Goal: Information Seeking & Learning: Check status

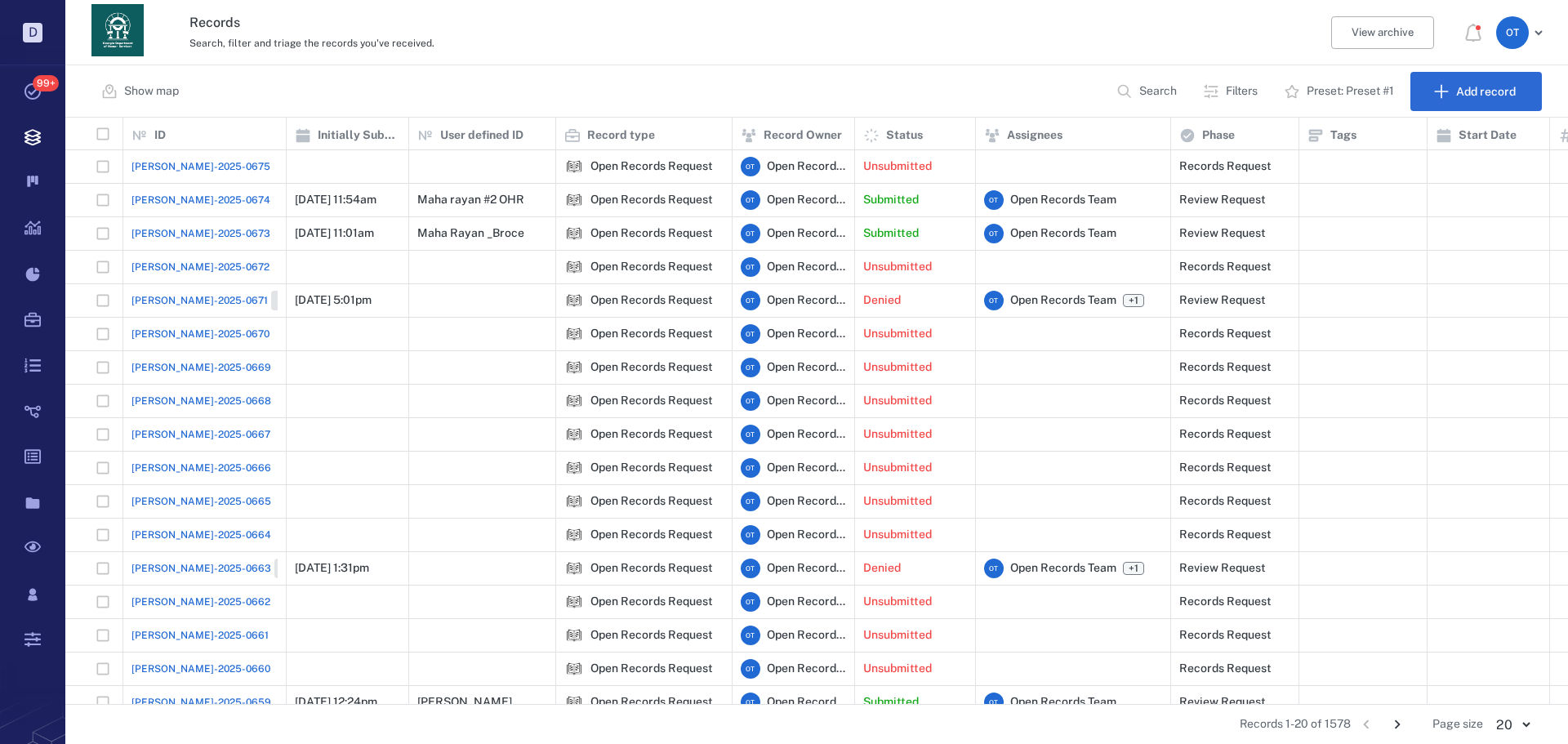
click at [161, 165] on span "[PERSON_NAME]-2025-0675" at bounding box center [201, 166] width 138 height 15
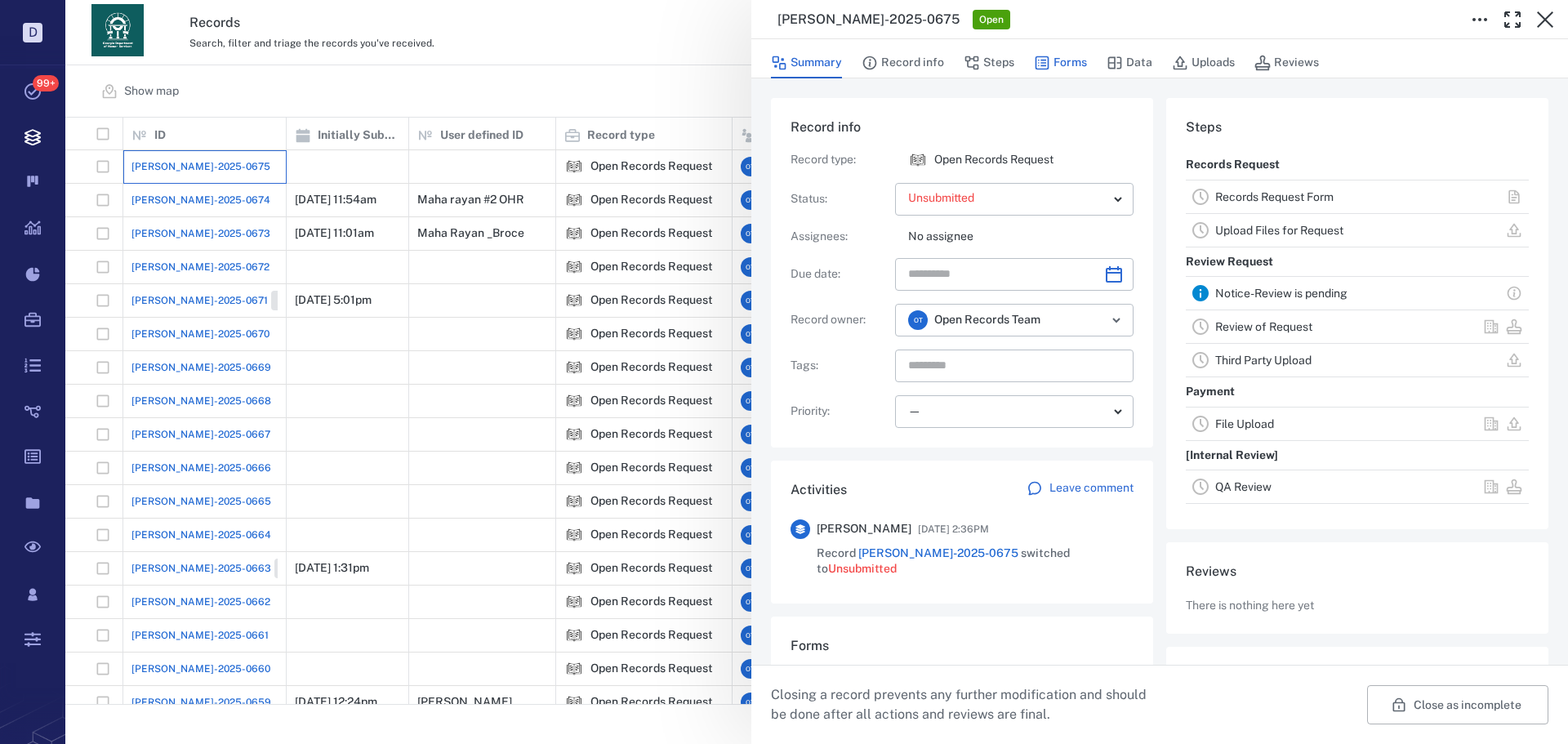
scroll to position [163, 311]
click at [1076, 63] on button "Forms" at bounding box center [1060, 62] width 53 height 31
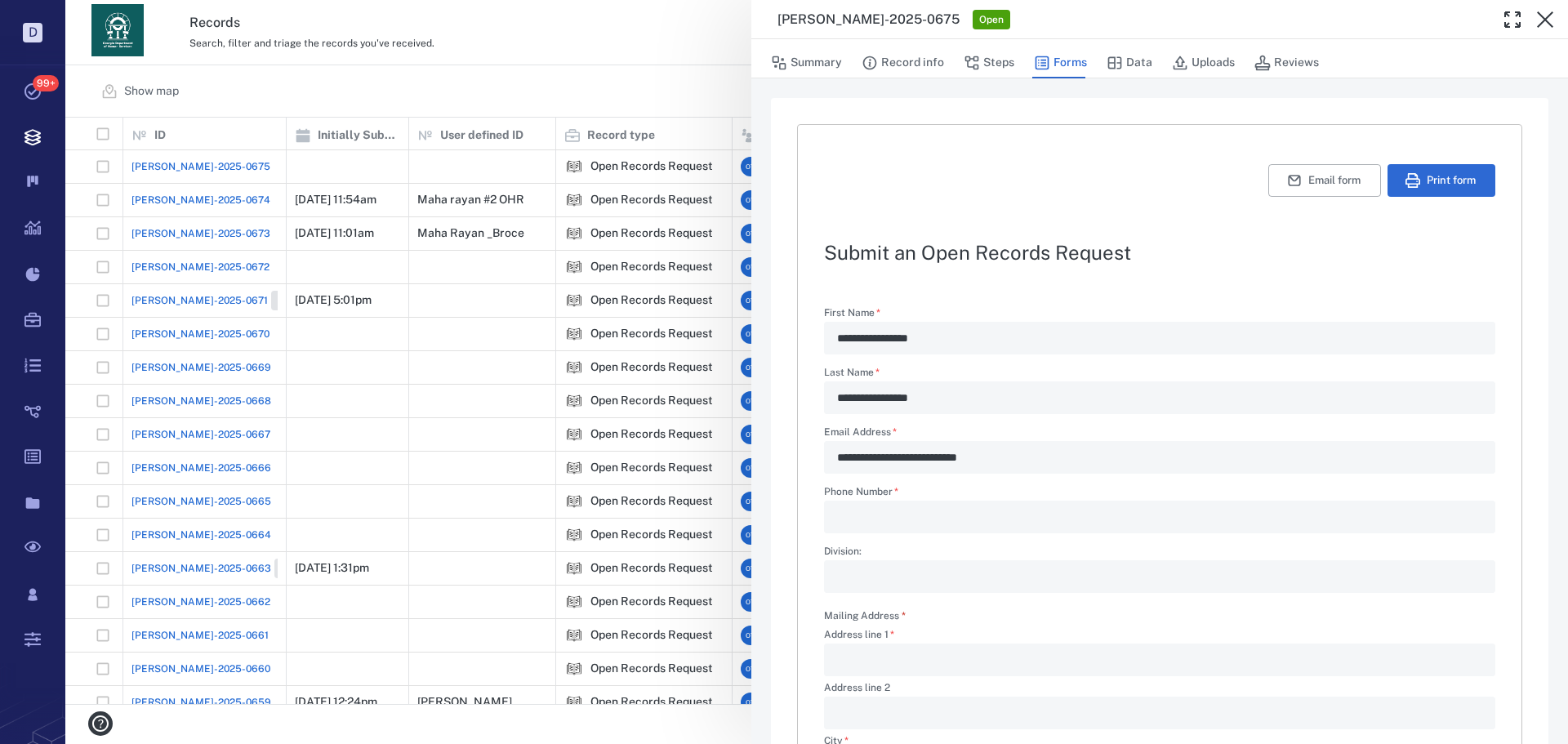
scroll to position [393, 0]
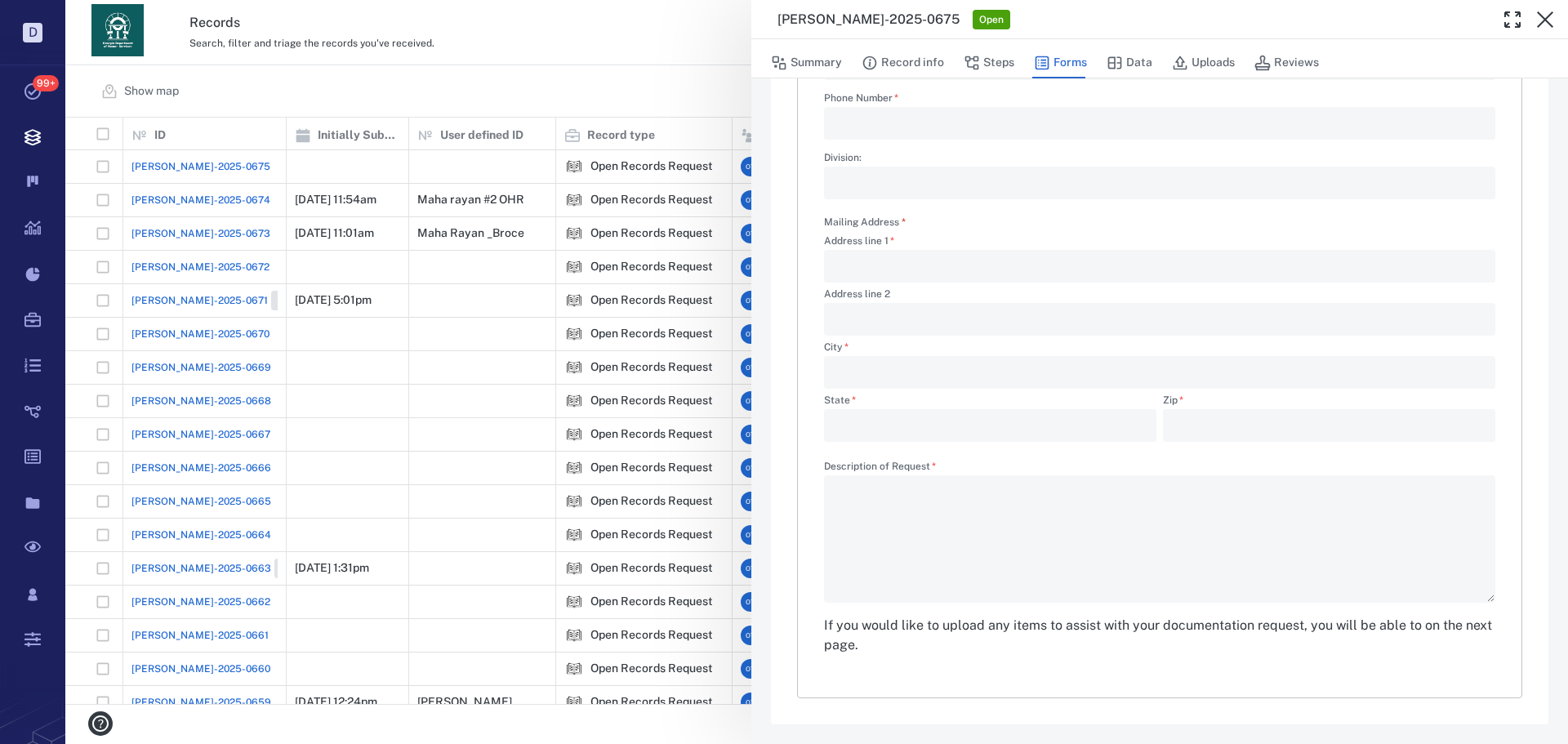
click at [595, 26] on div "**********" at bounding box center [816, 372] width 1502 height 744
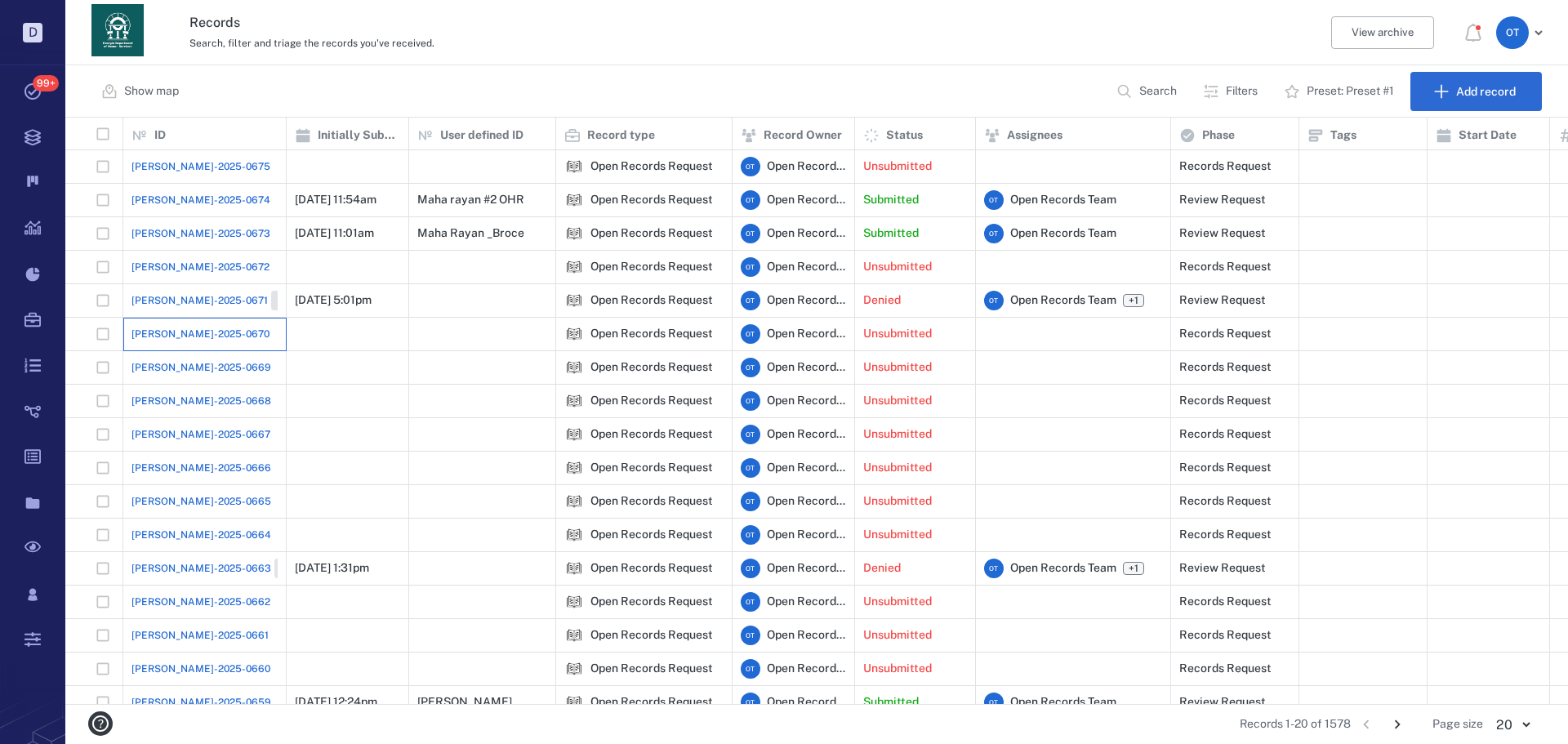
click at [159, 320] on div "[PERSON_NAME]-2025-0670" at bounding box center [204, 334] width 146 height 33
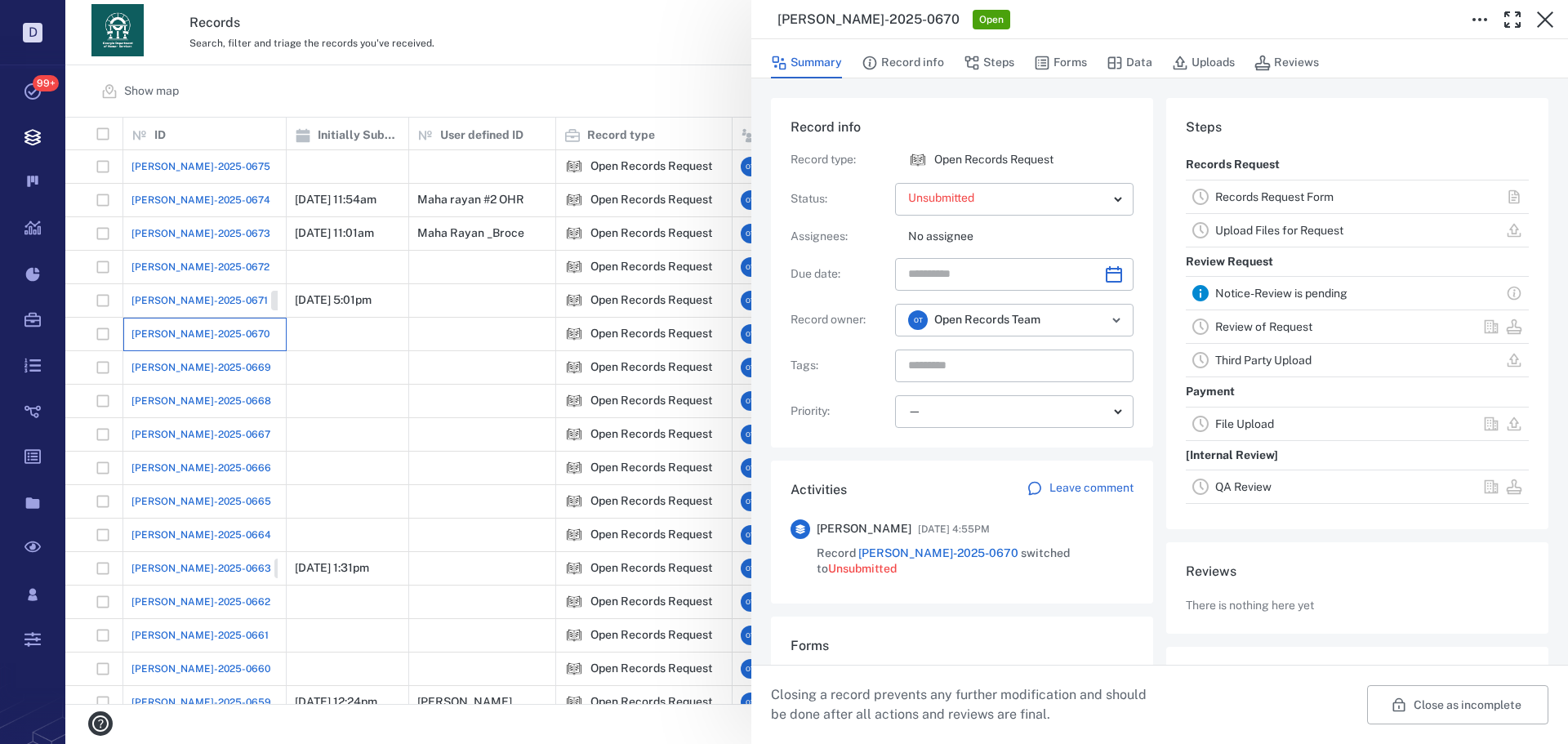
scroll to position [98, 324]
click at [613, 202] on div "**********" at bounding box center [816, 372] width 1502 height 744
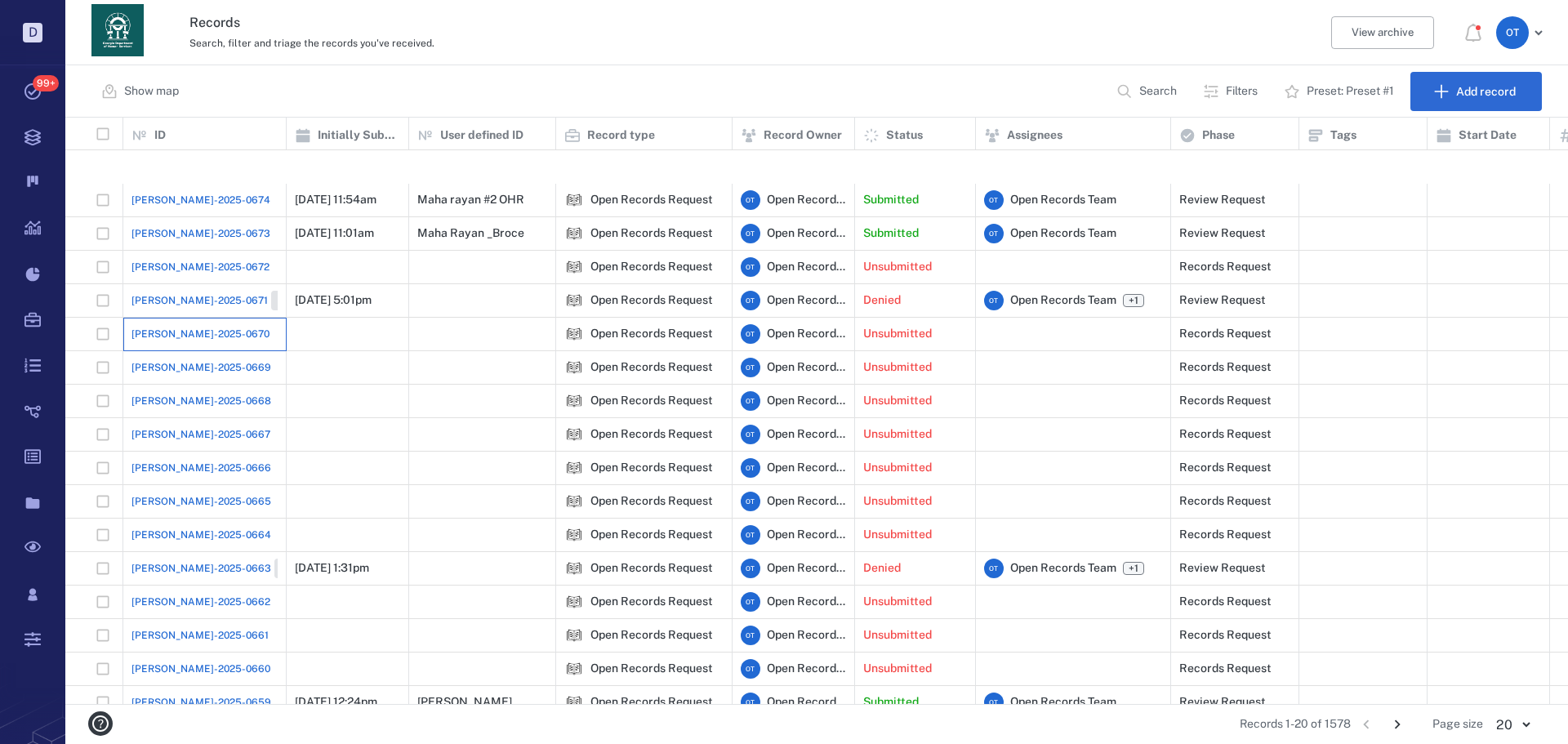
scroll to position [128, 0]
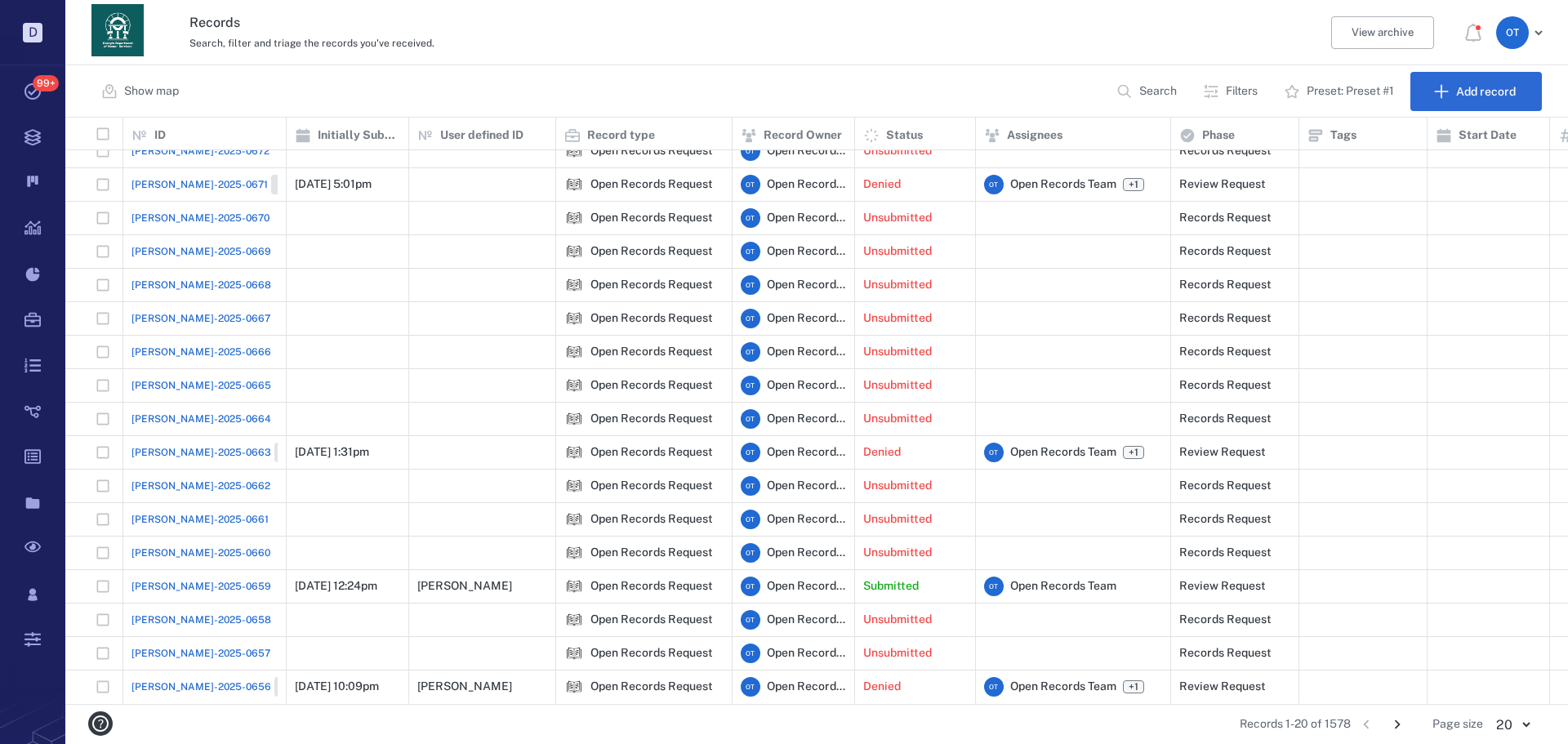
click at [1400, 732] on icon "Go to next page" at bounding box center [1397, 724] width 18 height 18
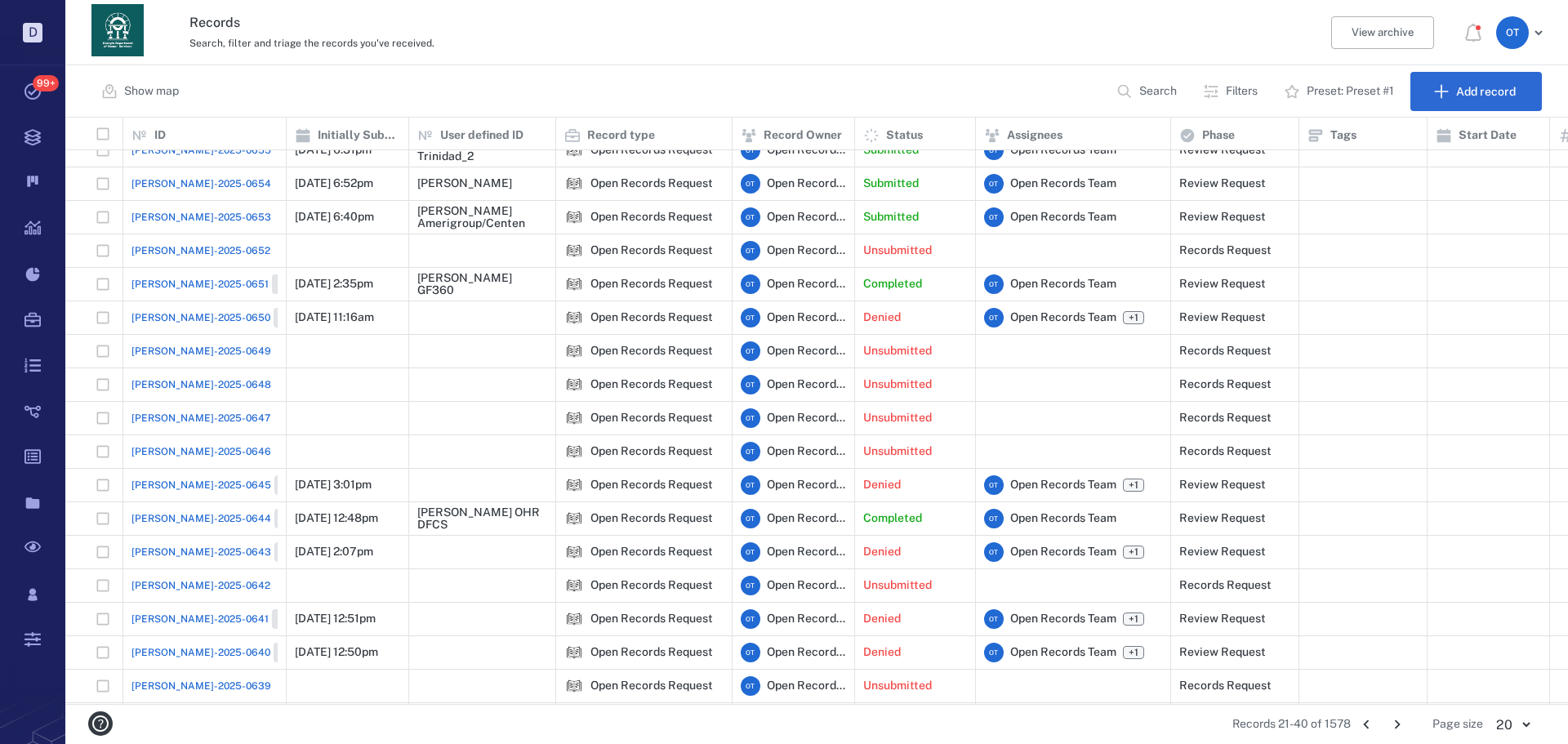
scroll to position [0, 0]
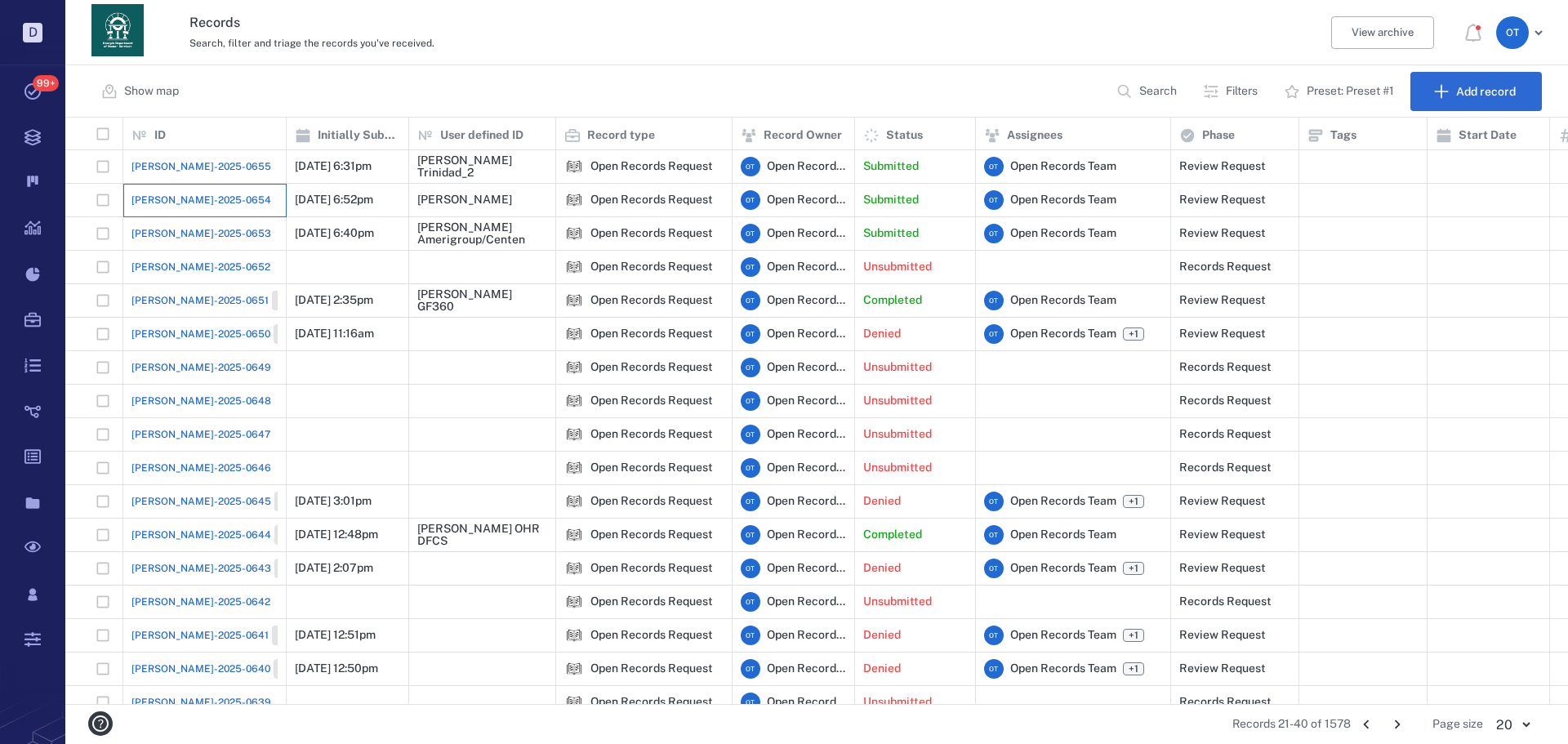
click at [209, 196] on div "[PERSON_NAME]-2025-0654" at bounding box center [204, 200] width 146 height 33
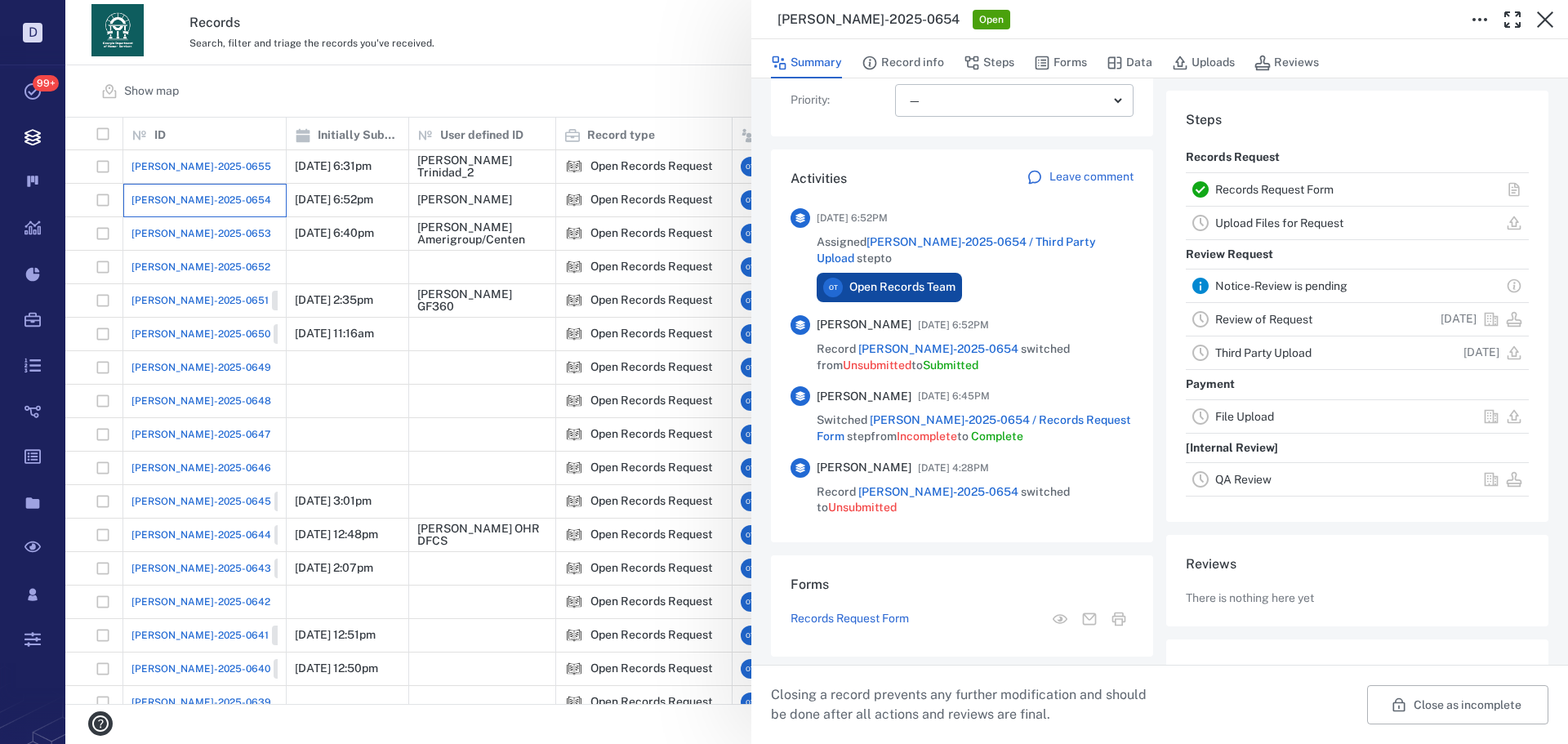
scroll to position [409, 0]
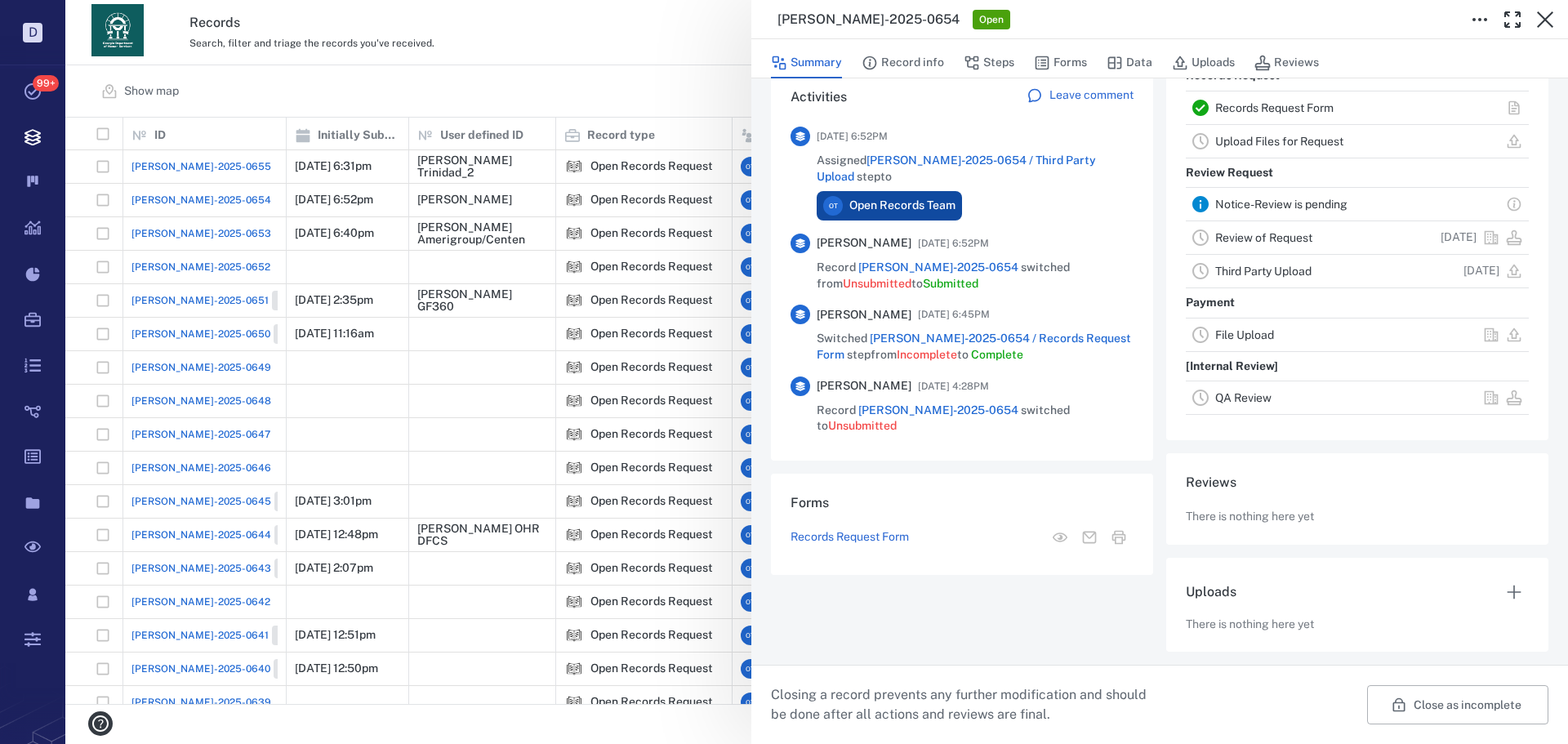
drag, startPoint x: 271, startPoint y: 193, endPoint x: 185, endPoint y: 174, distance: 88.1
click at [261, 193] on div "[PERSON_NAME]-2025-0654 Open Summary Record info Steps Forms Data Uploads Revie…" at bounding box center [816, 372] width 1502 height 744
click at [185, 174] on div "[PERSON_NAME]-2025-0655" at bounding box center [204, 166] width 146 height 33
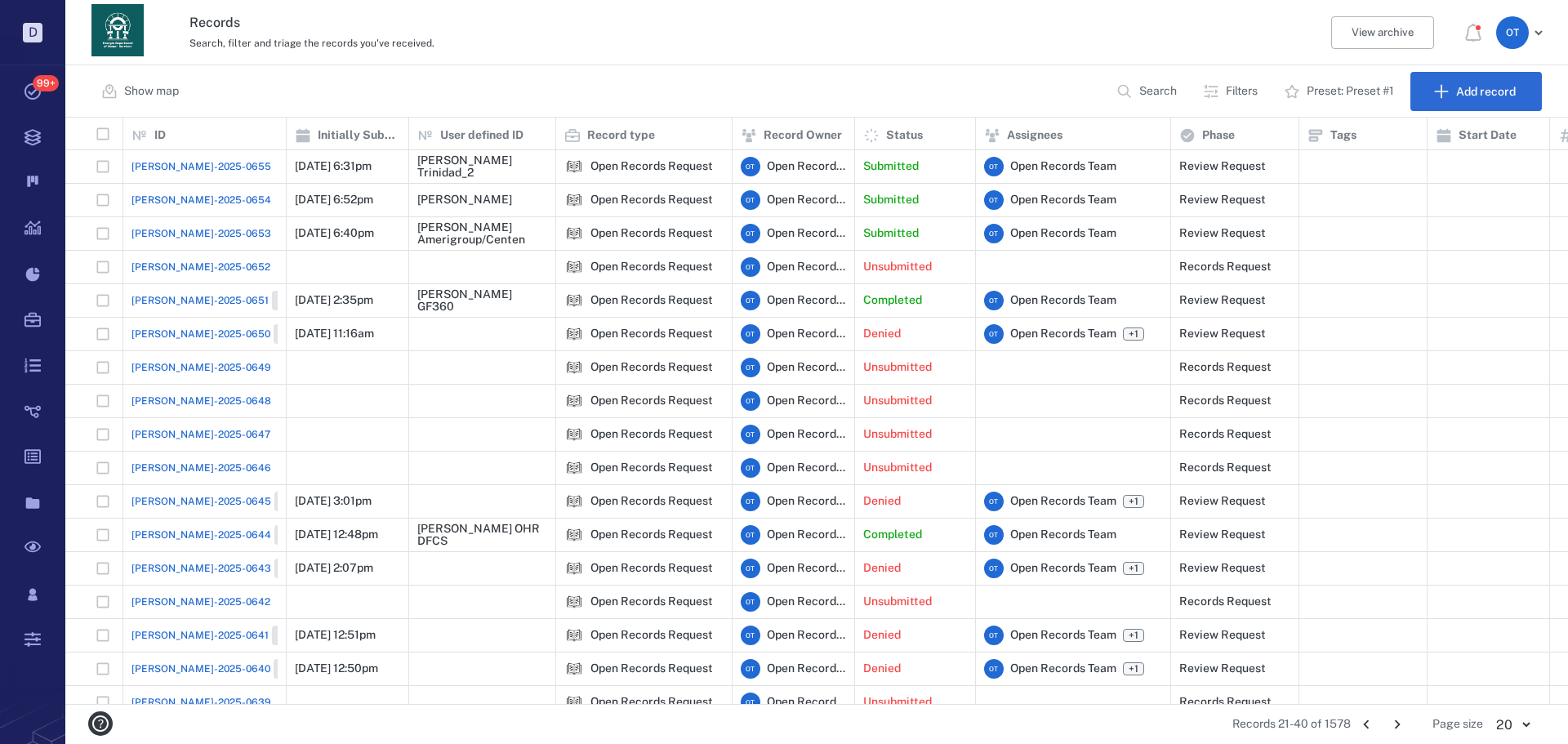
click at [177, 168] on span "[PERSON_NAME]-2025-0655" at bounding box center [201, 166] width 139 height 15
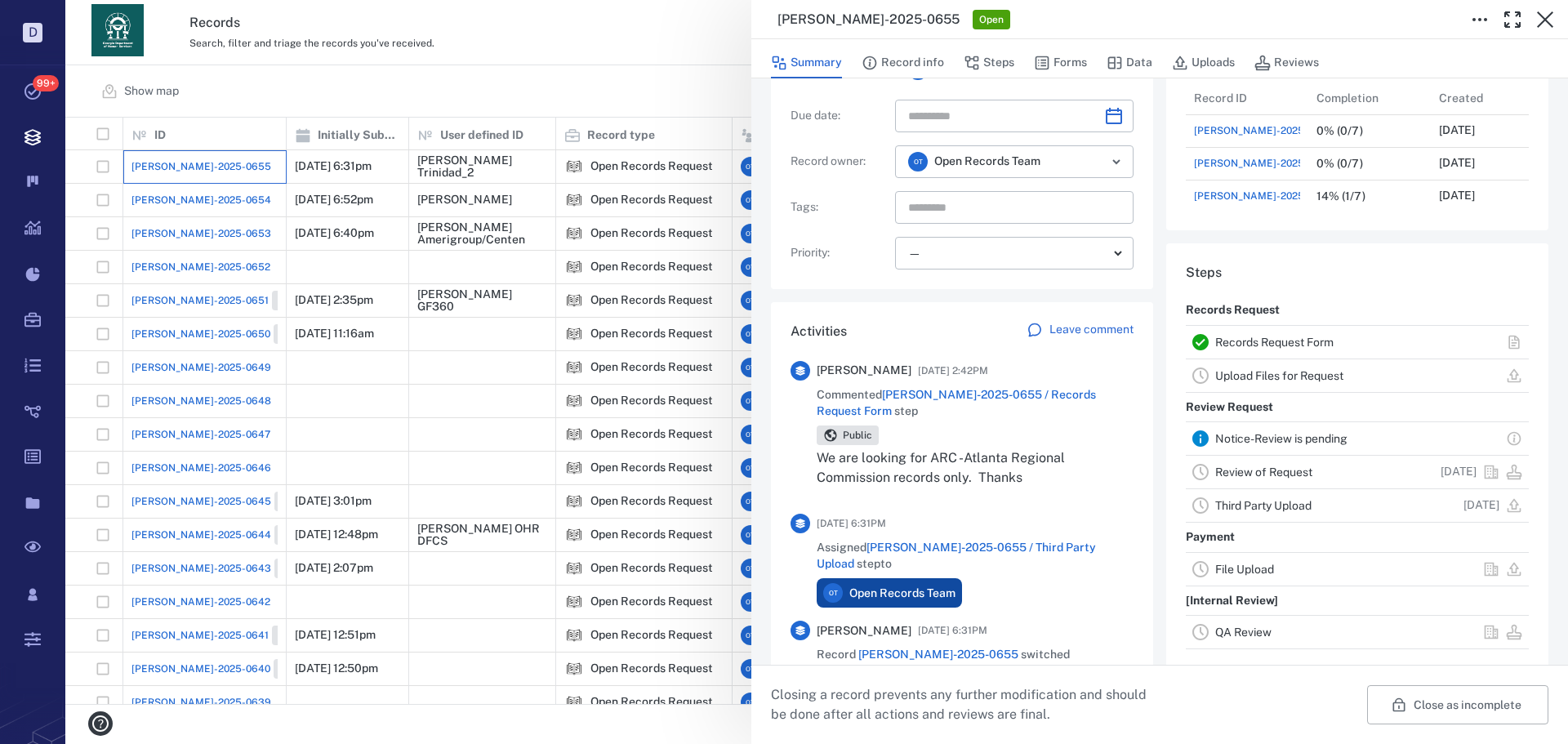
scroll to position [245, 0]
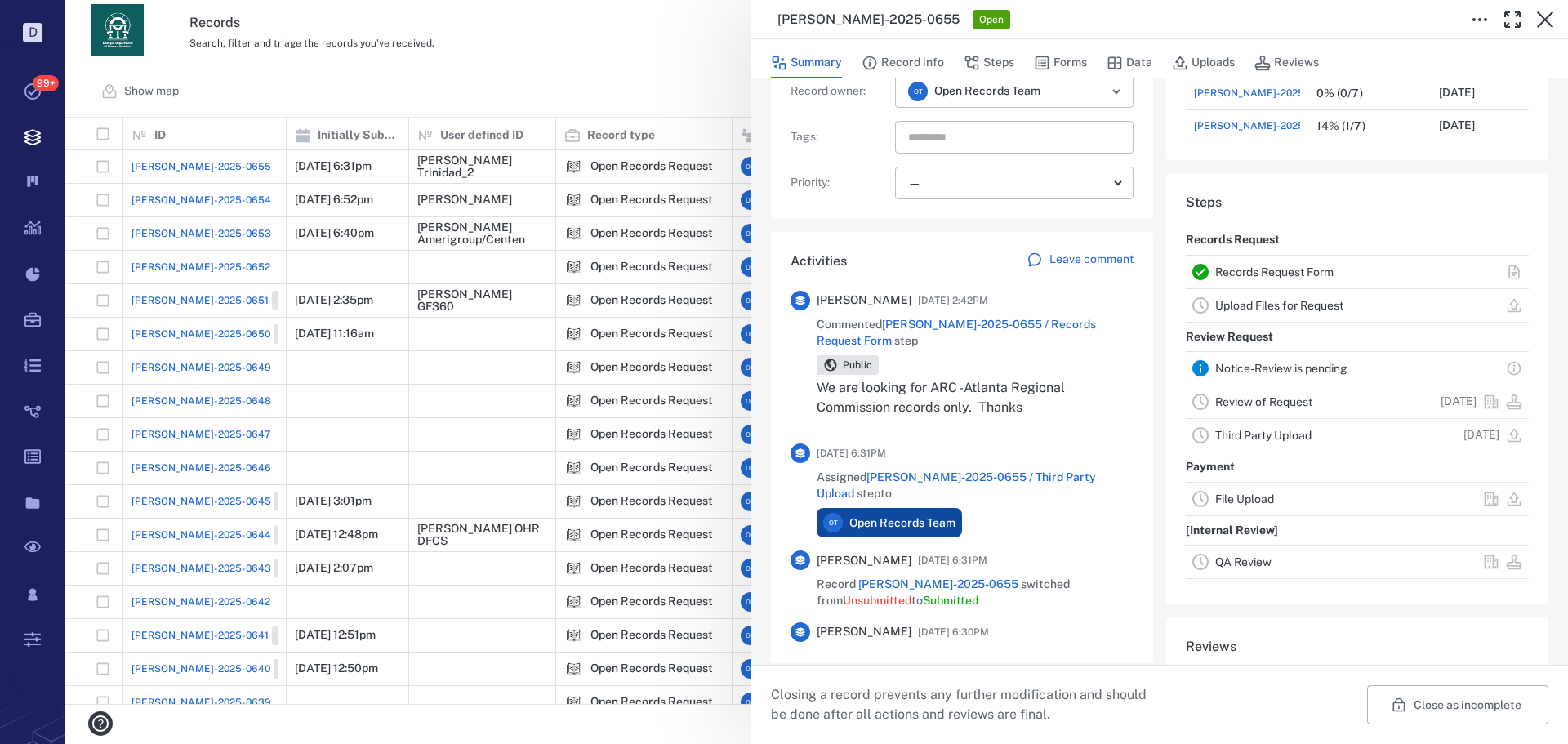
click at [1012, 322] on span "[PERSON_NAME]-2025-0655 / Records Request Form" at bounding box center [956, 332] width 280 height 29
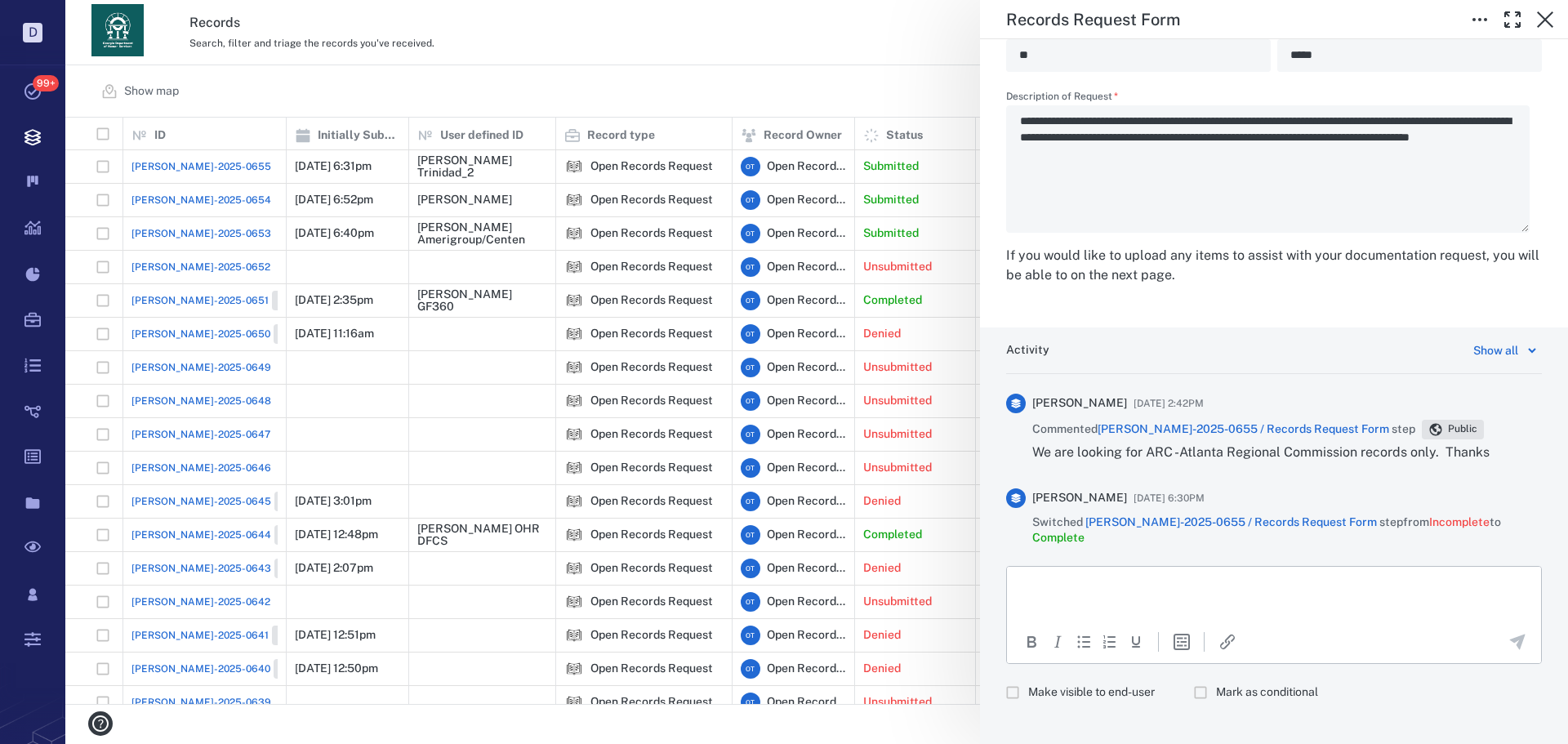
click at [1130, 685] on span "Make visible to end-user" at bounding box center [1091, 693] width 127 height 16
click at [1157, 598] on html at bounding box center [1273, 587] width 534 height 41
click at [1509, 634] on icon "Send the comment" at bounding box center [1517, 641] width 15 height 15
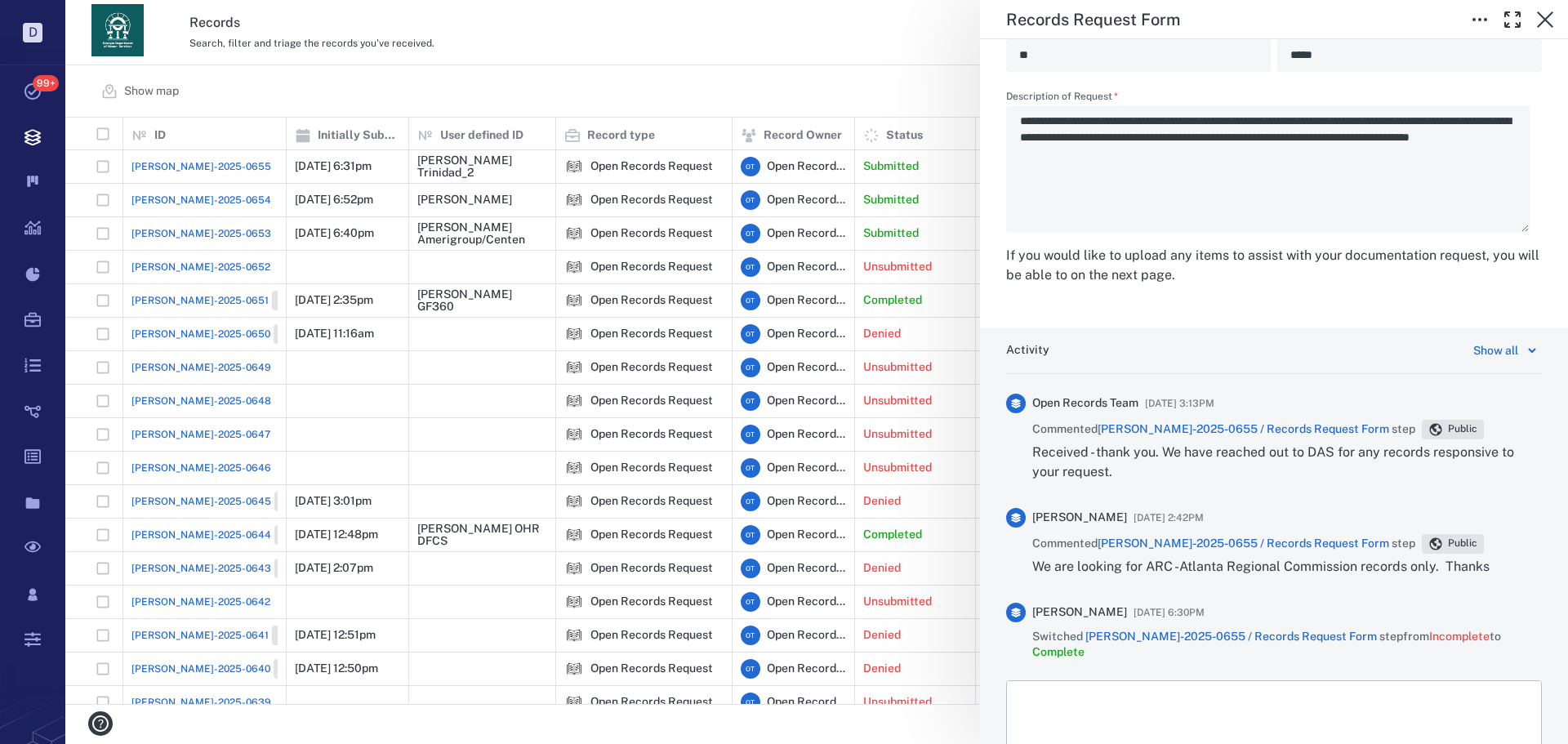
click at [638, 84] on div "Records Request Form Status Complete Type Form Record [PERSON_NAME]-2025-0655 R…" at bounding box center [816, 372] width 1502 height 744
click at [649, 84] on div "Records Request Form Status Complete Type Form Record [PERSON_NAME]-2025-0655 R…" at bounding box center [816, 372] width 1502 height 744
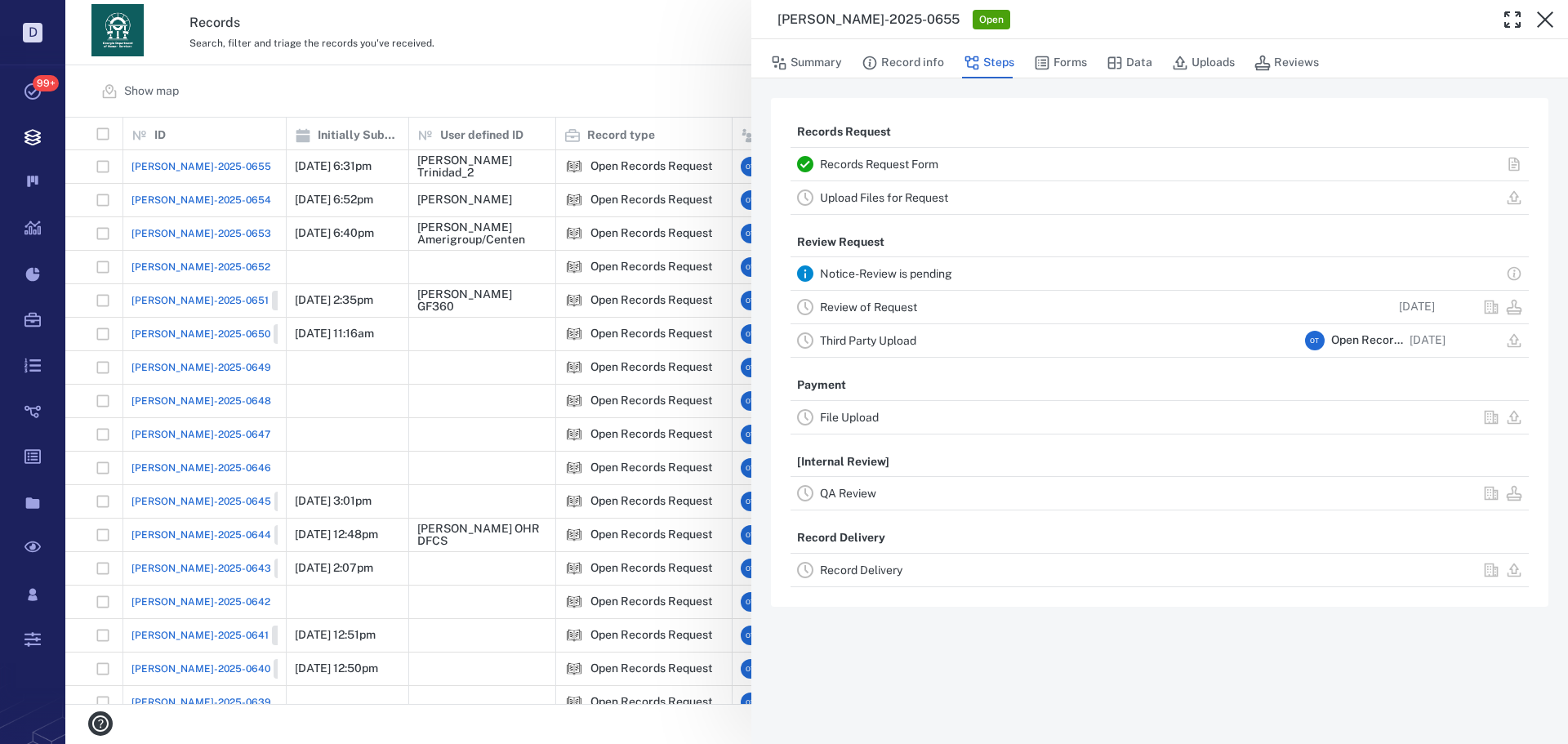
click at [579, 87] on div "[PERSON_NAME]-2025-0655 Open Summary Record info Steps Forms Data Uploads Revie…" at bounding box center [816, 372] width 1502 height 744
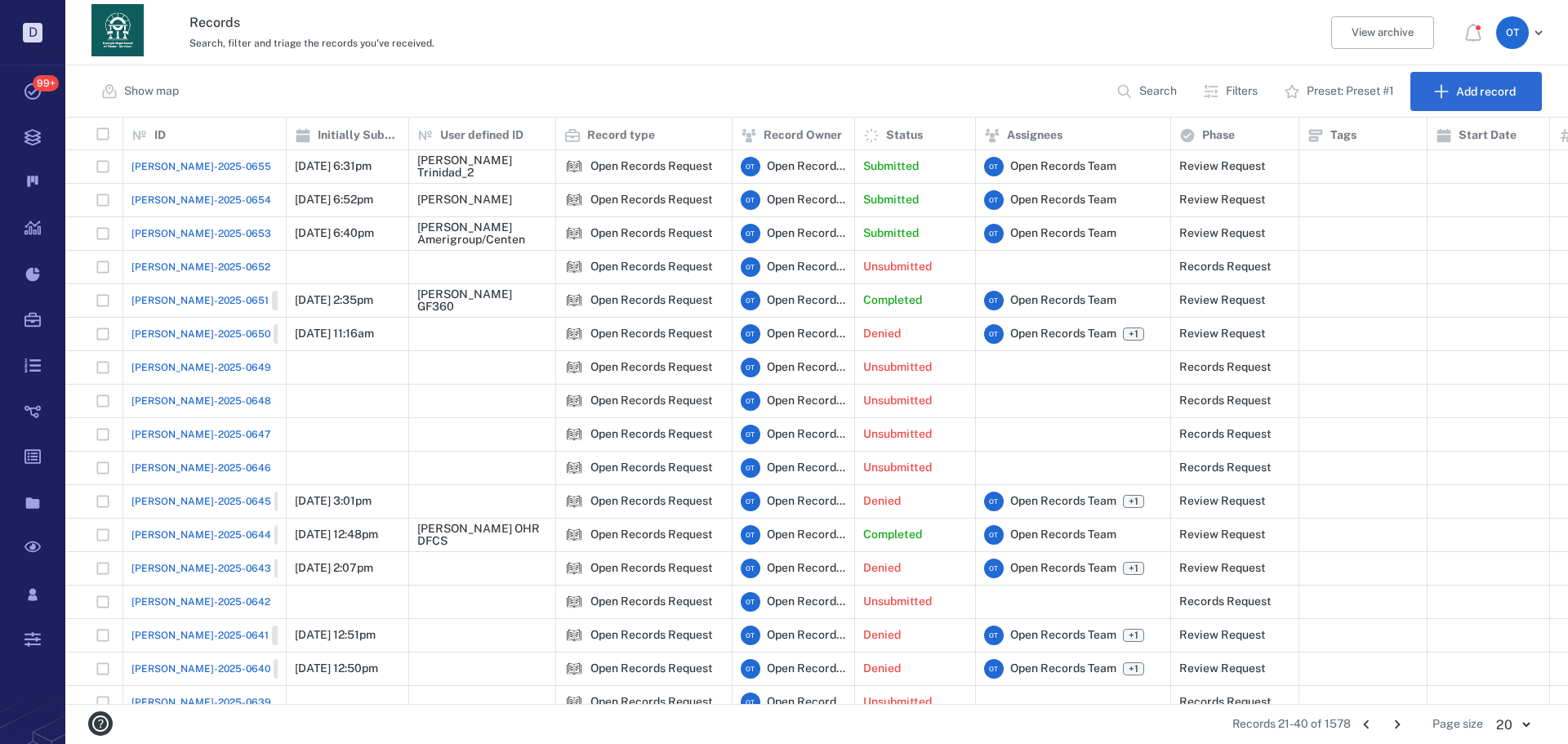
click at [1364, 727] on icon "Go to previous page" at bounding box center [1366, 724] width 18 height 18
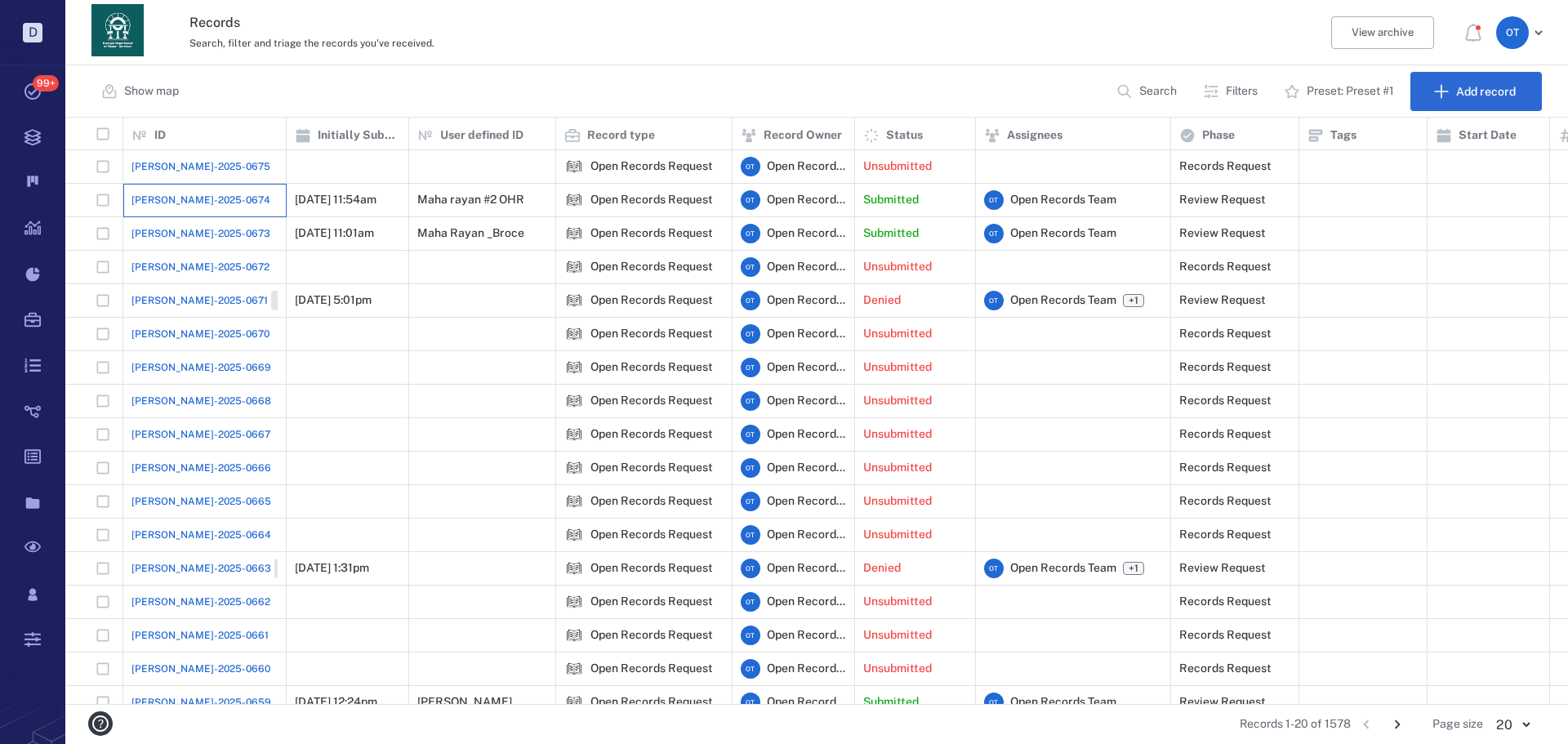
click at [179, 184] on div "[PERSON_NAME]-2025-0674" at bounding box center [204, 200] width 146 height 33
click at [177, 167] on span "[PERSON_NAME]-2025-0675" at bounding box center [201, 166] width 138 height 15
click at [193, 177] on div "[PERSON_NAME]-2025-0675" at bounding box center [204, 166] width 146 height 33
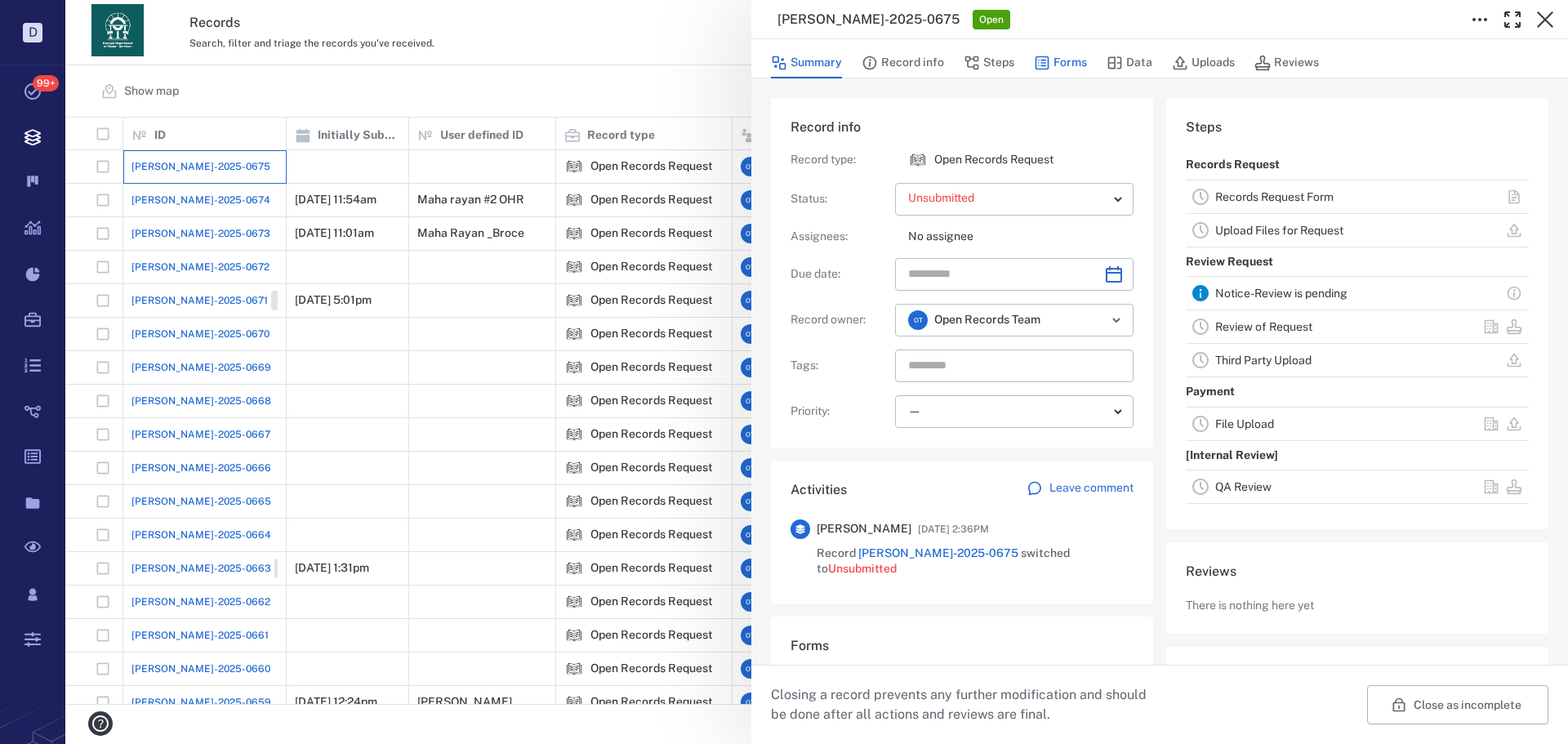
scroll to position [163, 311]
click at [1068, 67] on button "Forms" at bounding box center [1060, 62] width 53 height 31
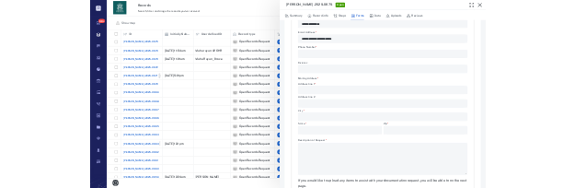
scroll to position [443, 0]
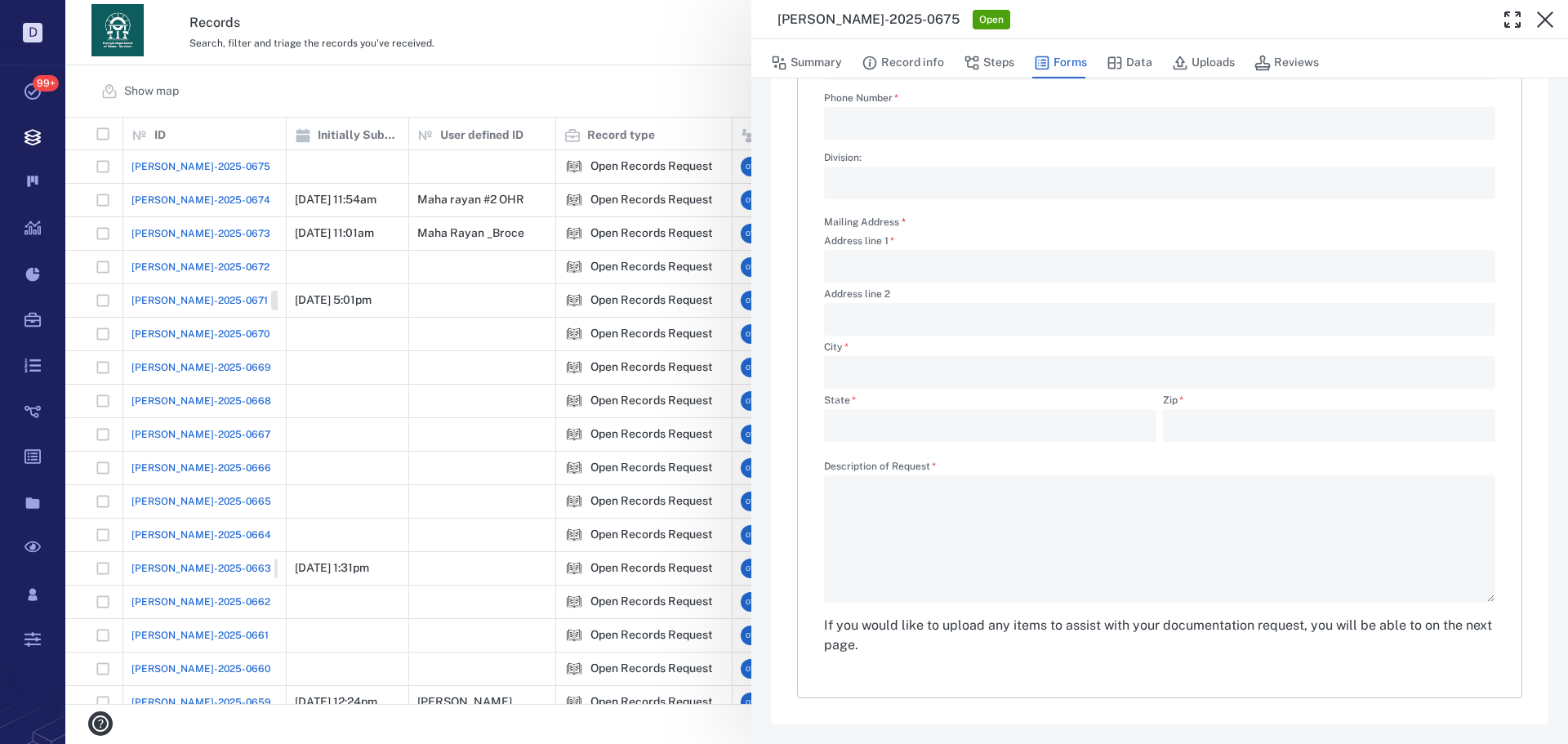
click at [611, 83] on div "**********" at bounding box center [816, 372] width 1502 height 744
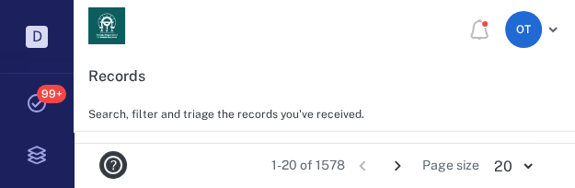
scroll to position [23, 489]
